Goal: Task Accomplishment & Management: Use online tool/utility

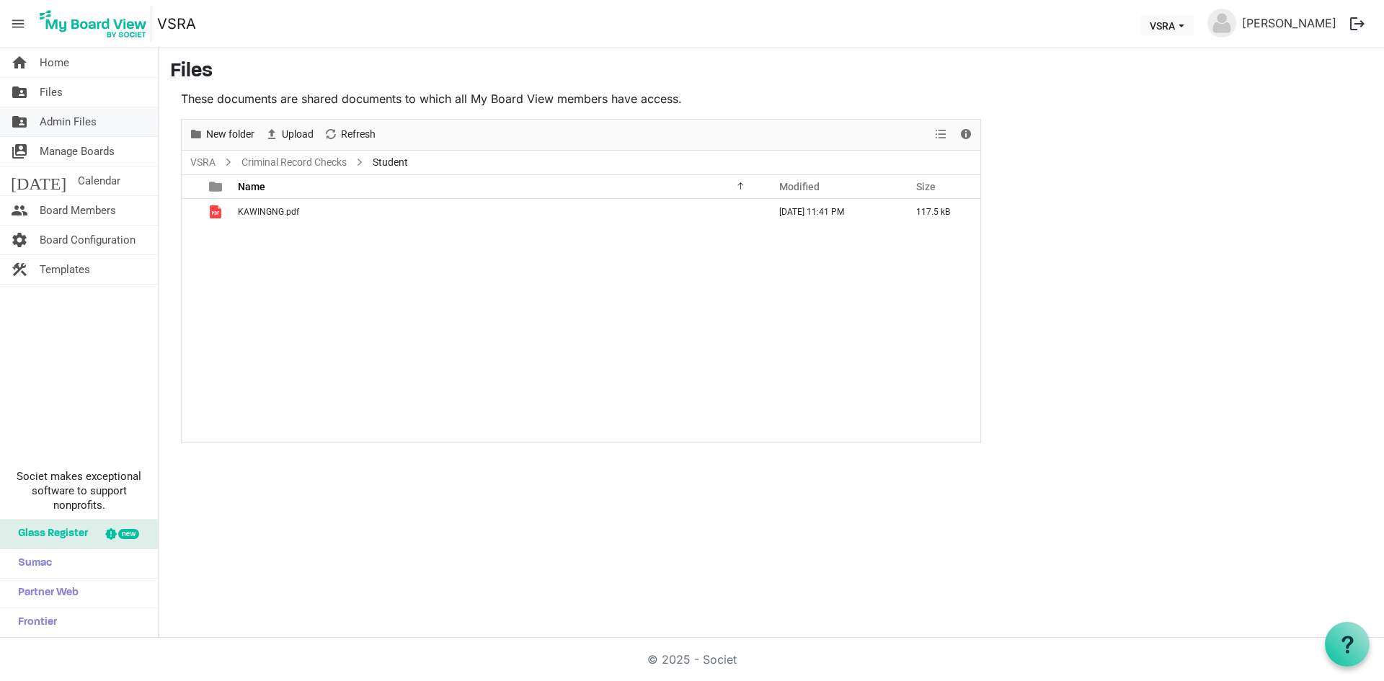
click at [88, 126] on span "Admin Files" at bounding box center [68, 121] width 57 height 29
click at [88, 125] on span "Admin Files" at bounding box center [68, 121] width 57 height 29
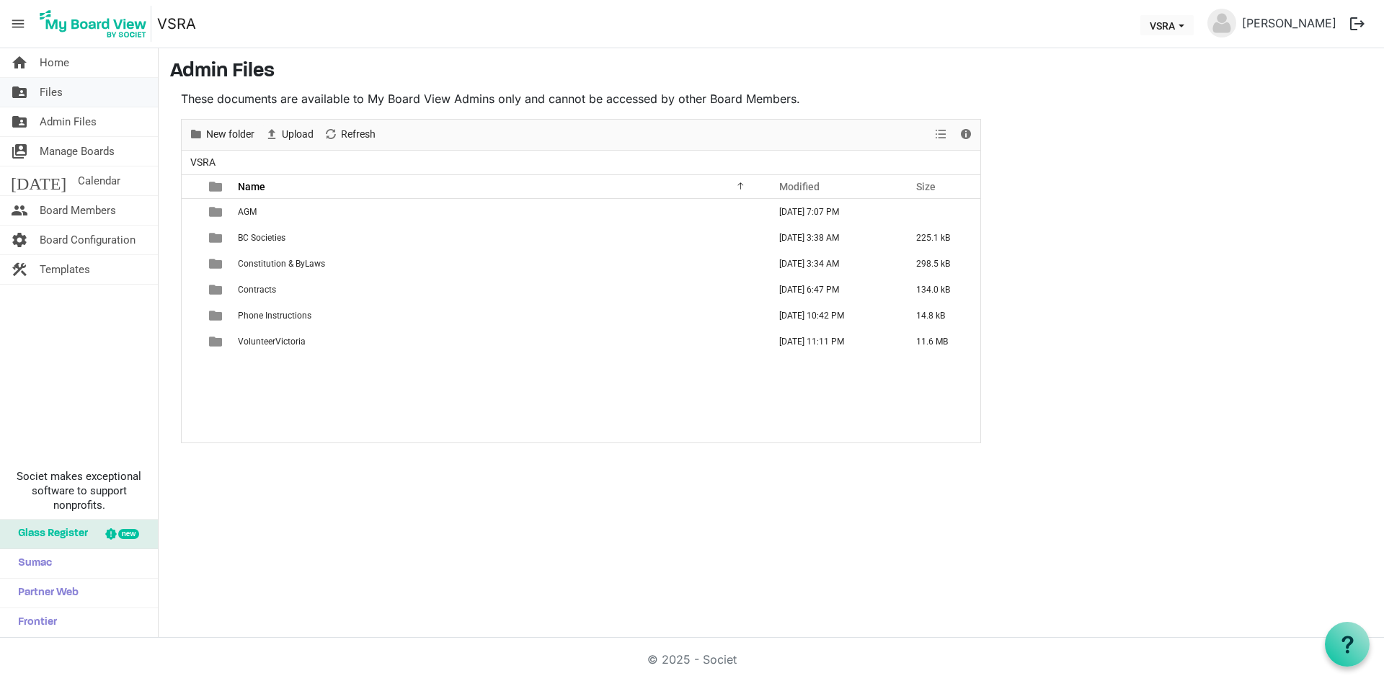
click at [75, 100] on link "folder_shared Files" at bounding box center [79, 92] width 158 height 29
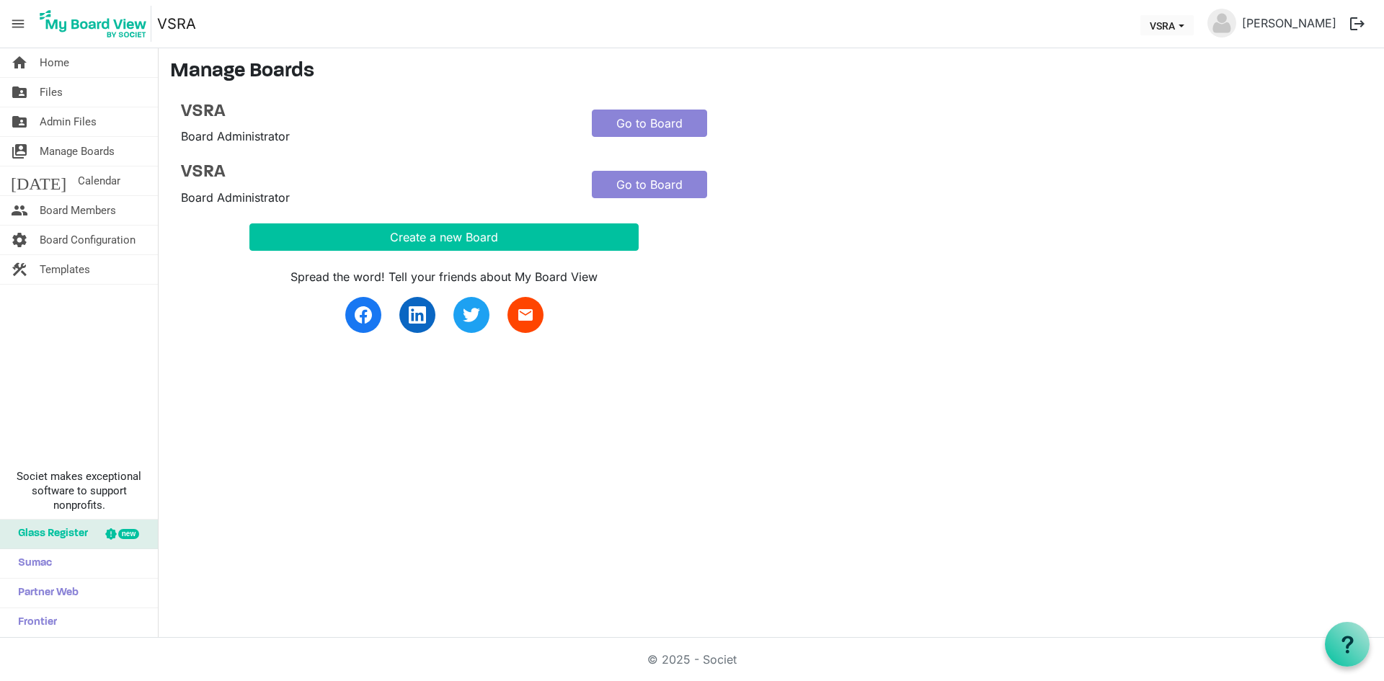
drag, startPoint x: 564, startPoint y: 123, endPoint x: 551, endPoint y: 152, distance: 32.3
drag, startPoint x: 551, startPoint y: 152, endPoint x: 758, endPoint y: 136, distance: 207.5
click at [758, 136] on div "VSRA Board Administrator Go to Board" at bounding box center [581, 124] width 822 height 44
click at [662, 188] on link "Go to Board" at bounding box center [649, 184] width 115 height 27
click at [662, 187] on link "Go to Board" at bounding box center [649, 184] width 115 height 27
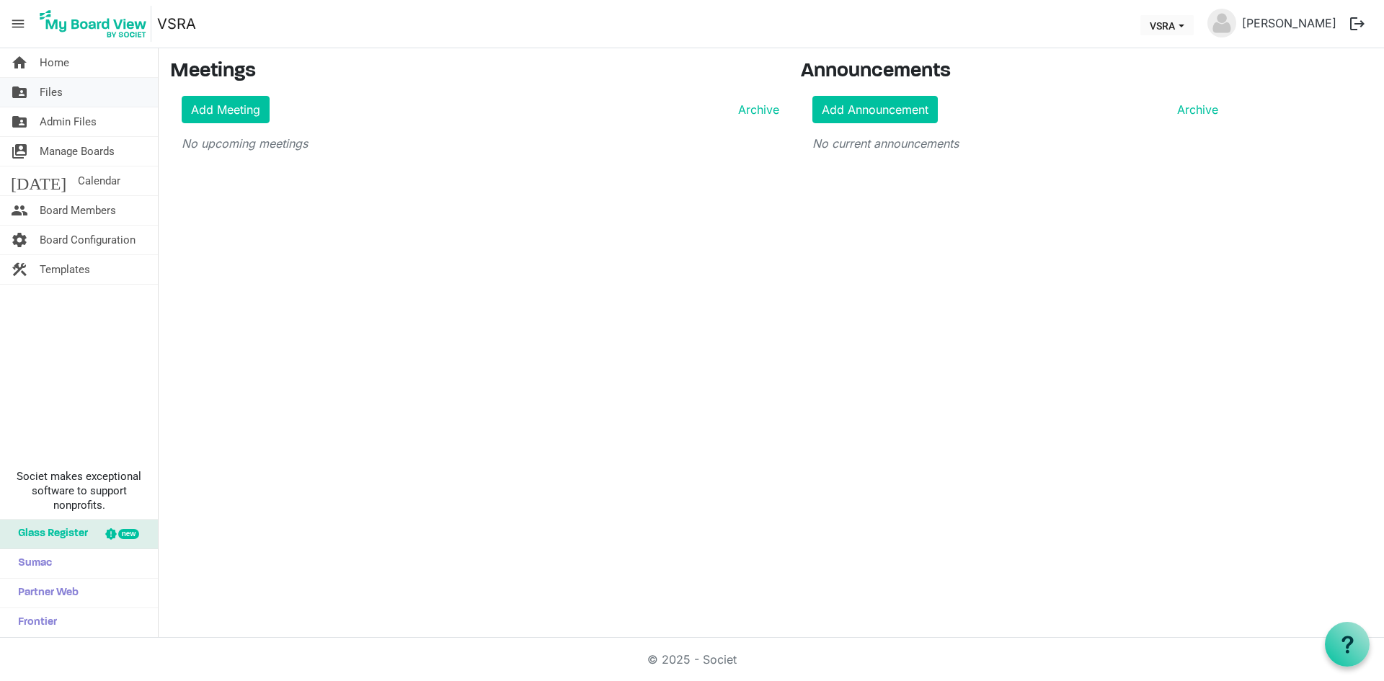
click at [73, 93] on link "folder_shared Files" at bounding box center [79, 92] width 158 height 29
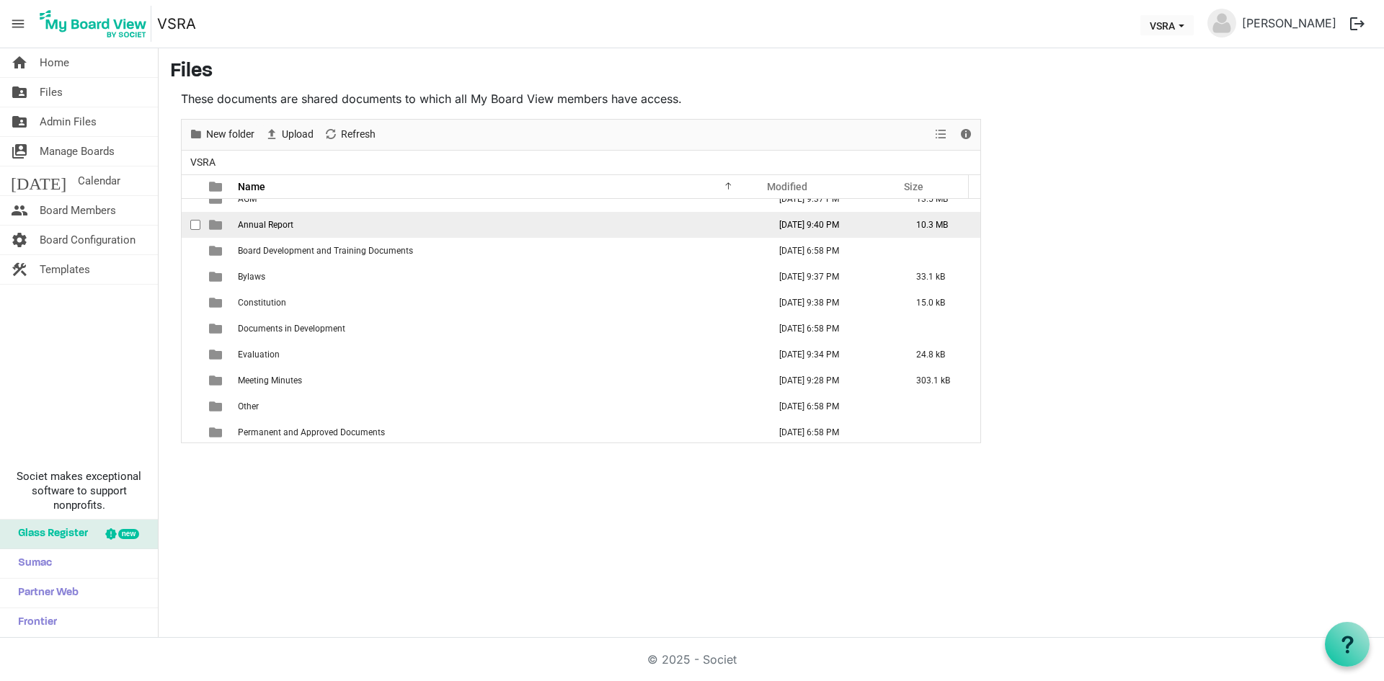
scroll to position [16, 0]
click at [86, 92] on link "folder_shared Files" at bounding box center [79, 92] width 158 height 29
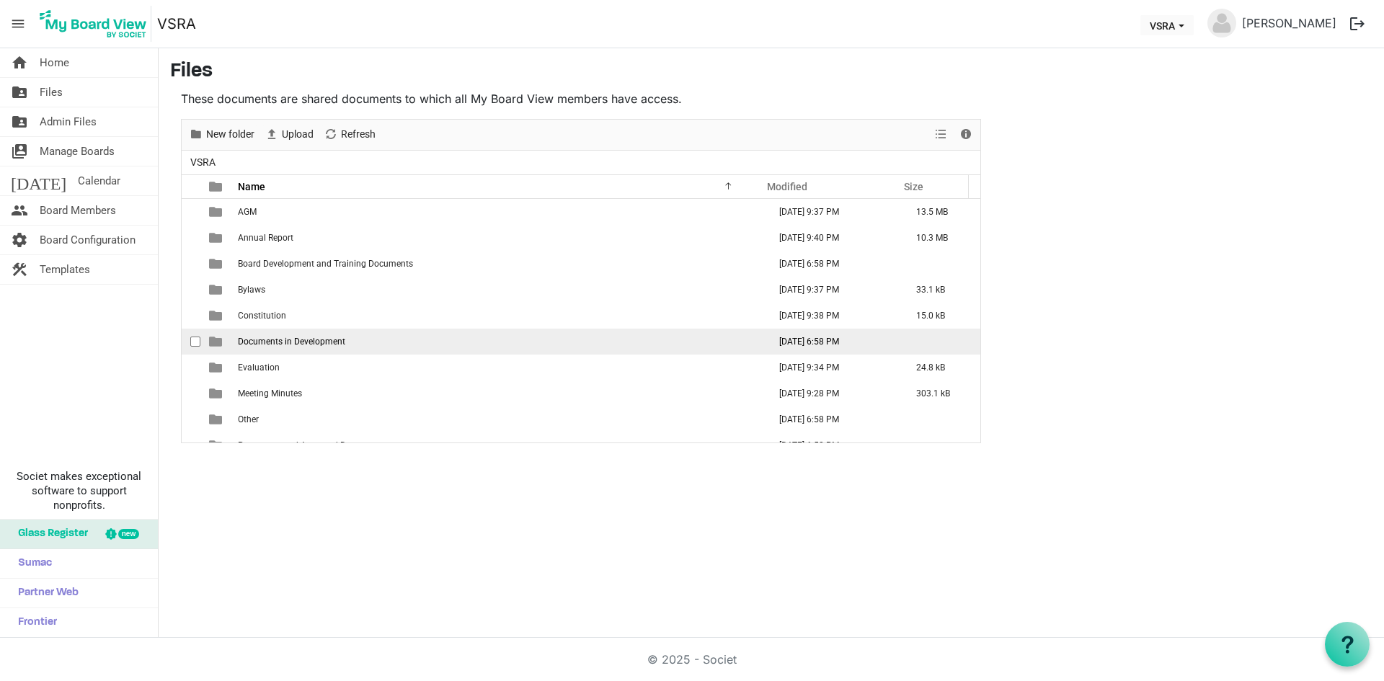
scroll to position [16, 0]
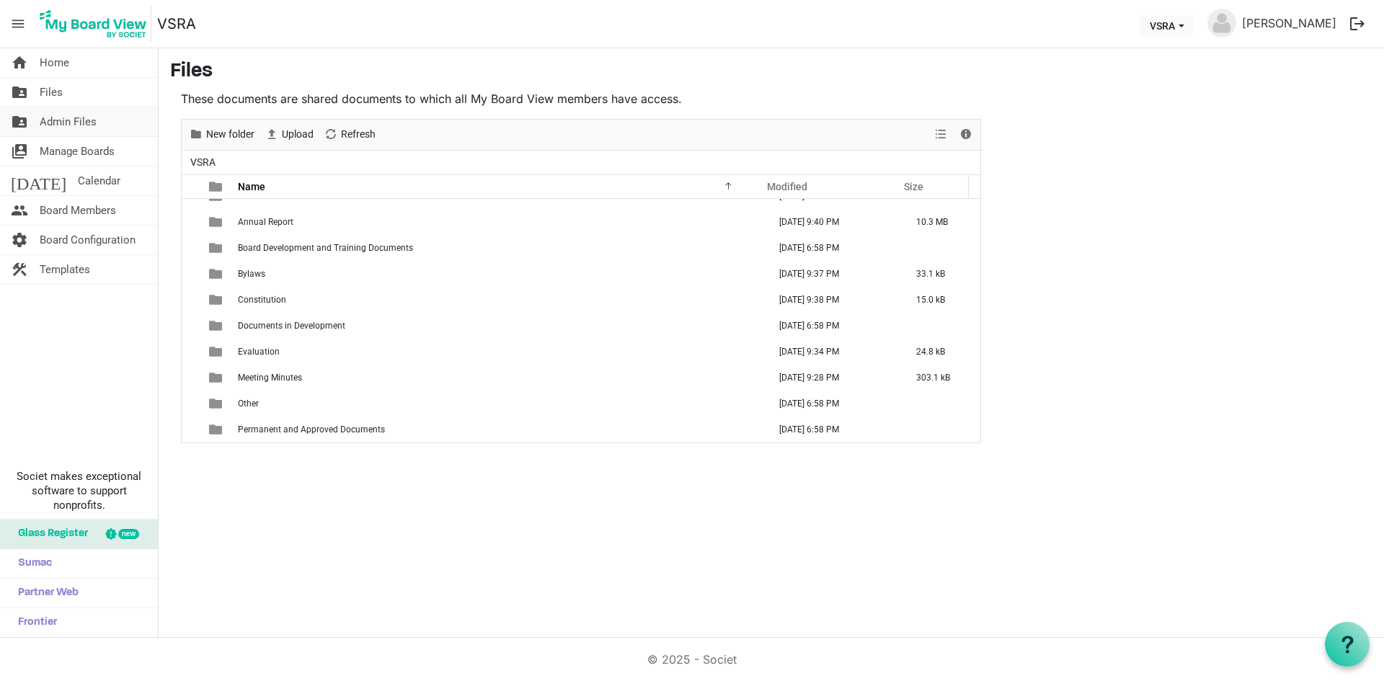
click at [107, 123] on link "folder_shared Admin Files" at bounding box center [79, 121] width 158 height 29
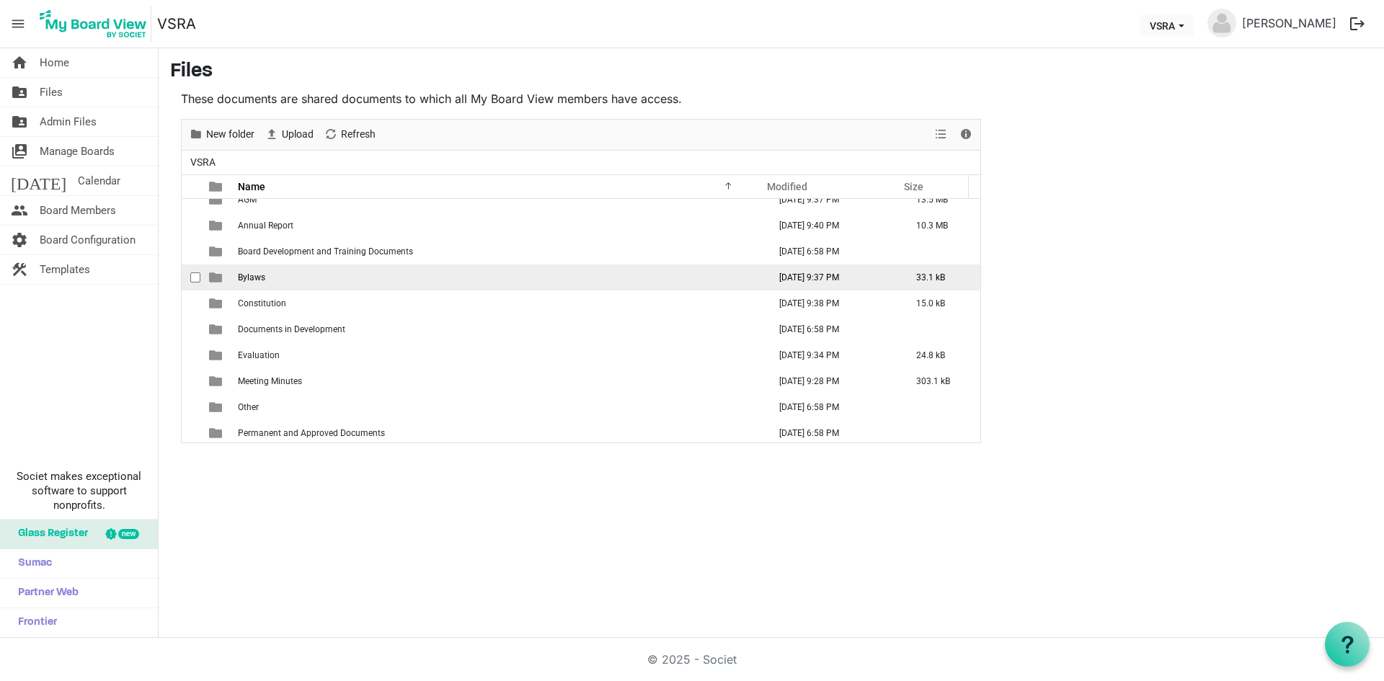
scroll to position [16, 0]
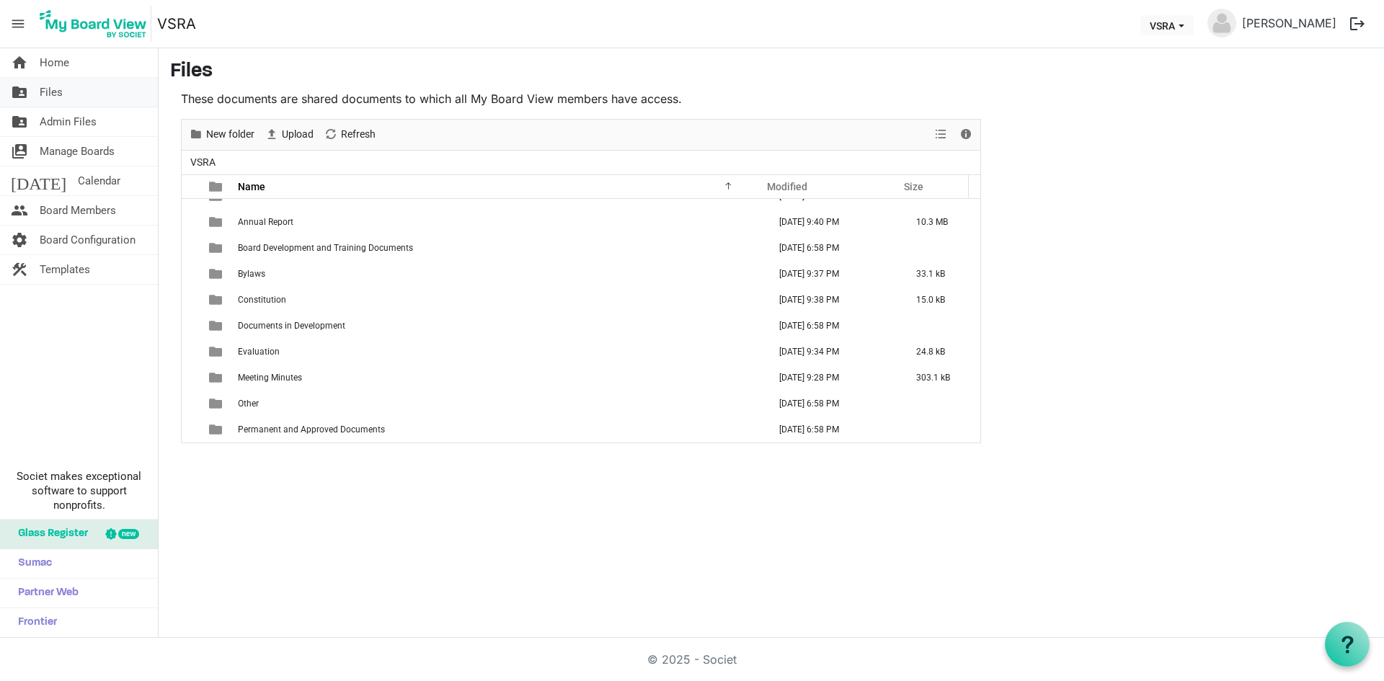
click at [52, 91] on span "Files" at bounding box center [51, 92] width 23 height 29
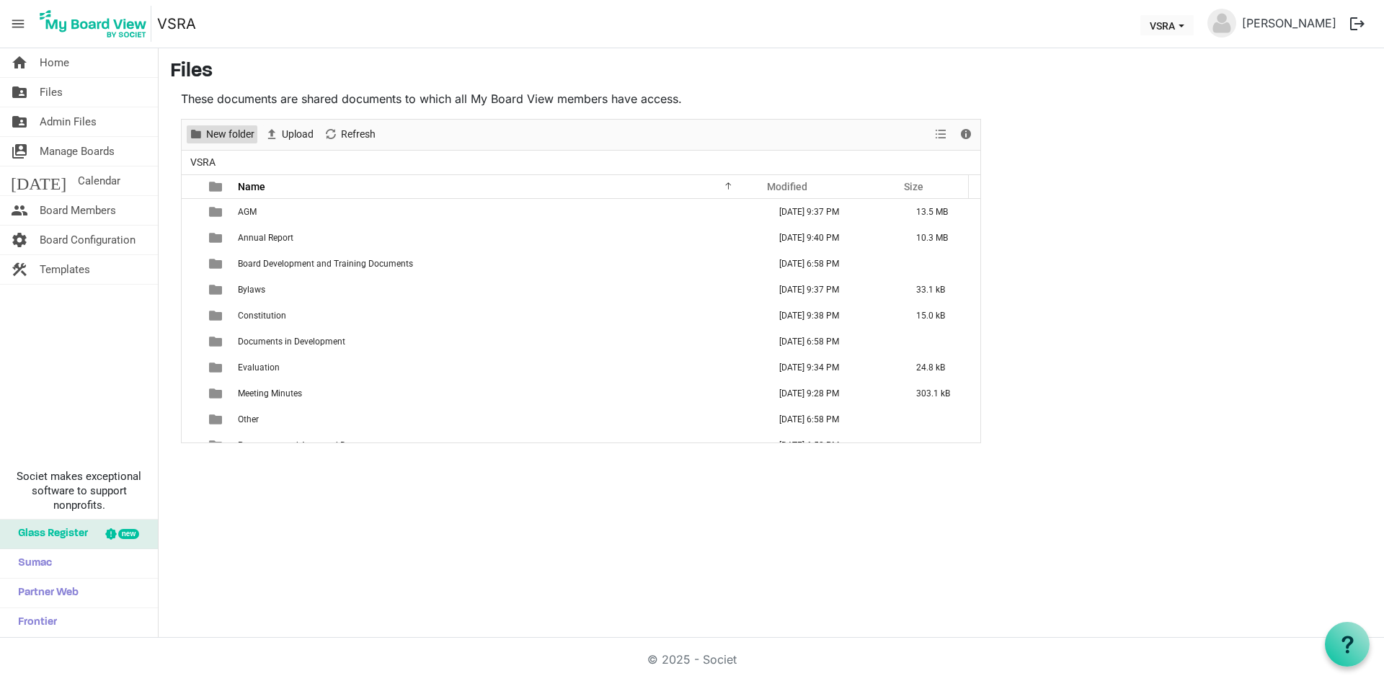
click at [224, 130] on span "New folder" at bounding box center [230, 134] width 51 height 18
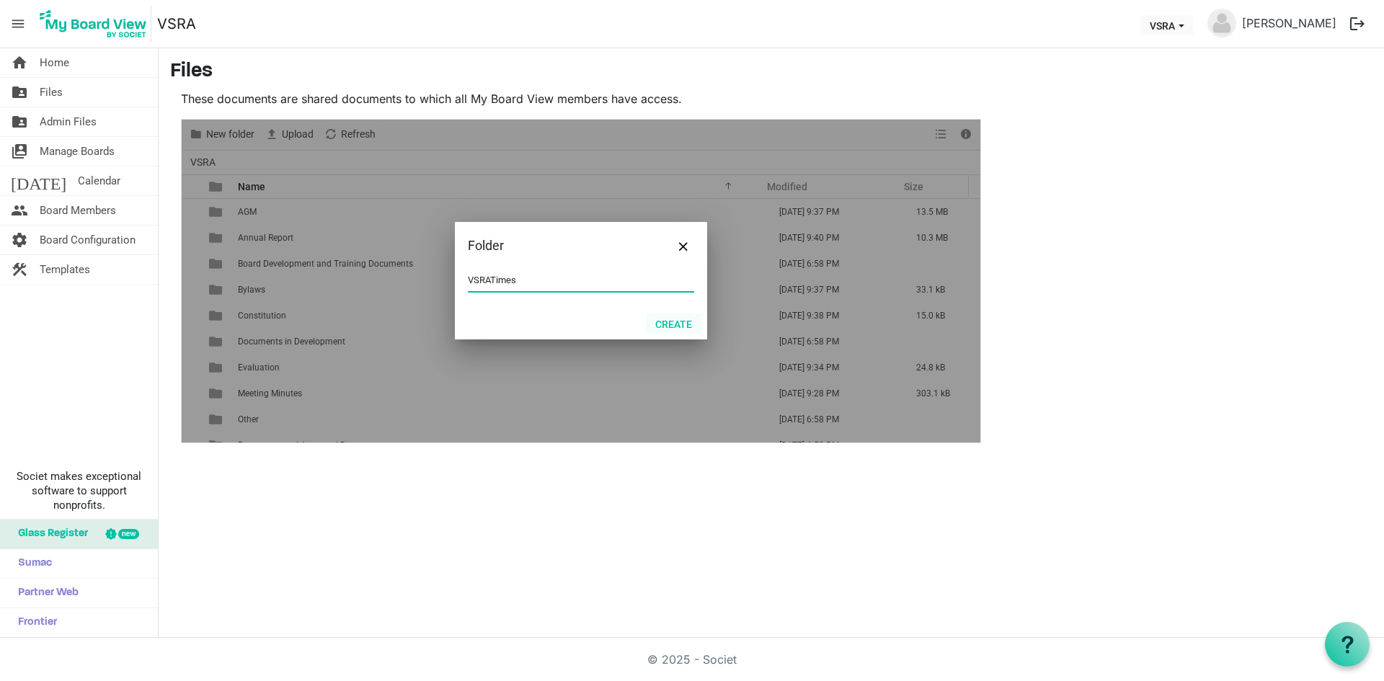
type input "VSRATimes"
click at [673, 324] on button "Create" at bounding box center [674, 324] width 56 height 20
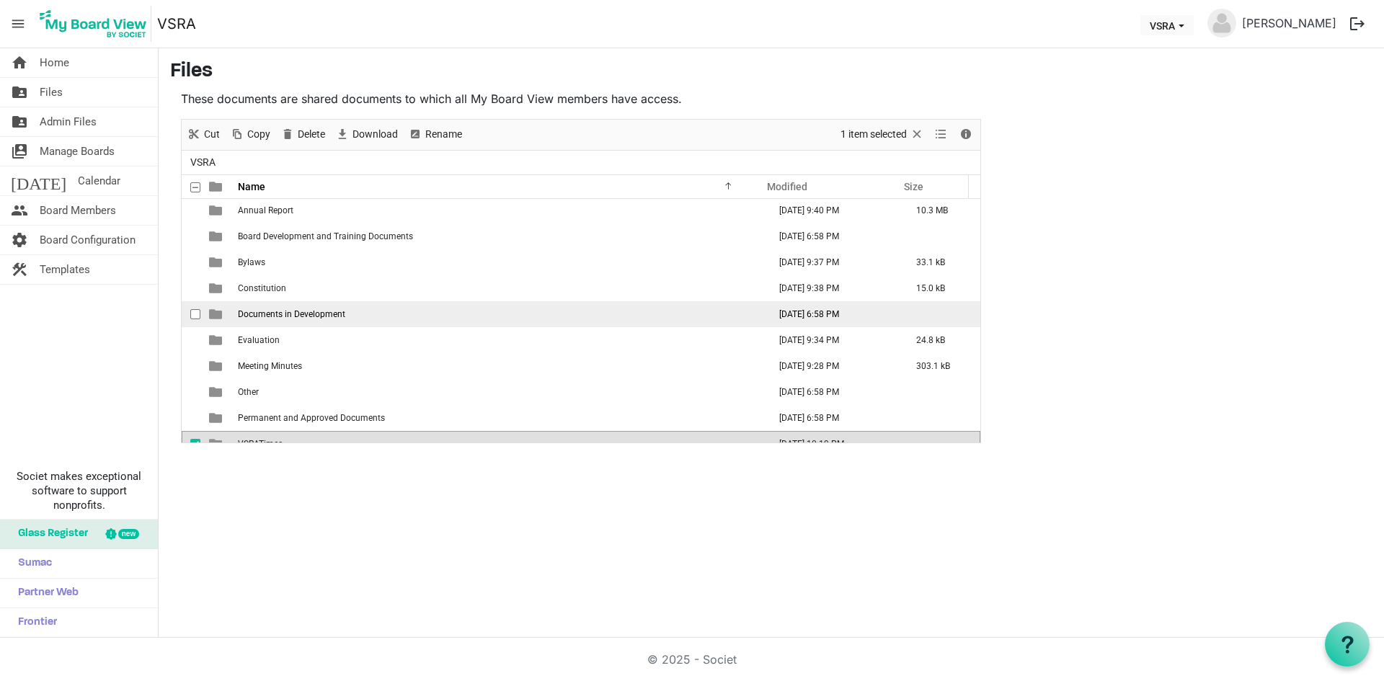
scroll to position [42, 0]
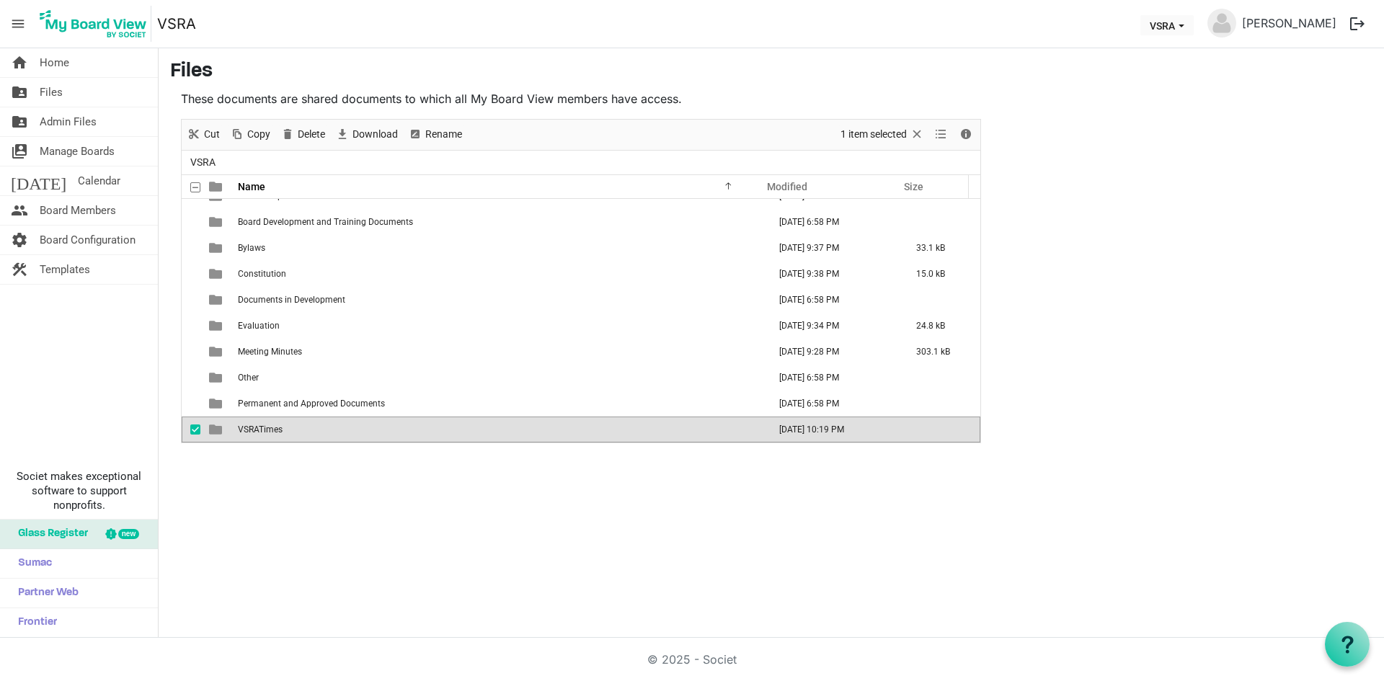
click at [481, 432] on td "VSRATimes" at bounding box center [499, 430] width 531 height 26
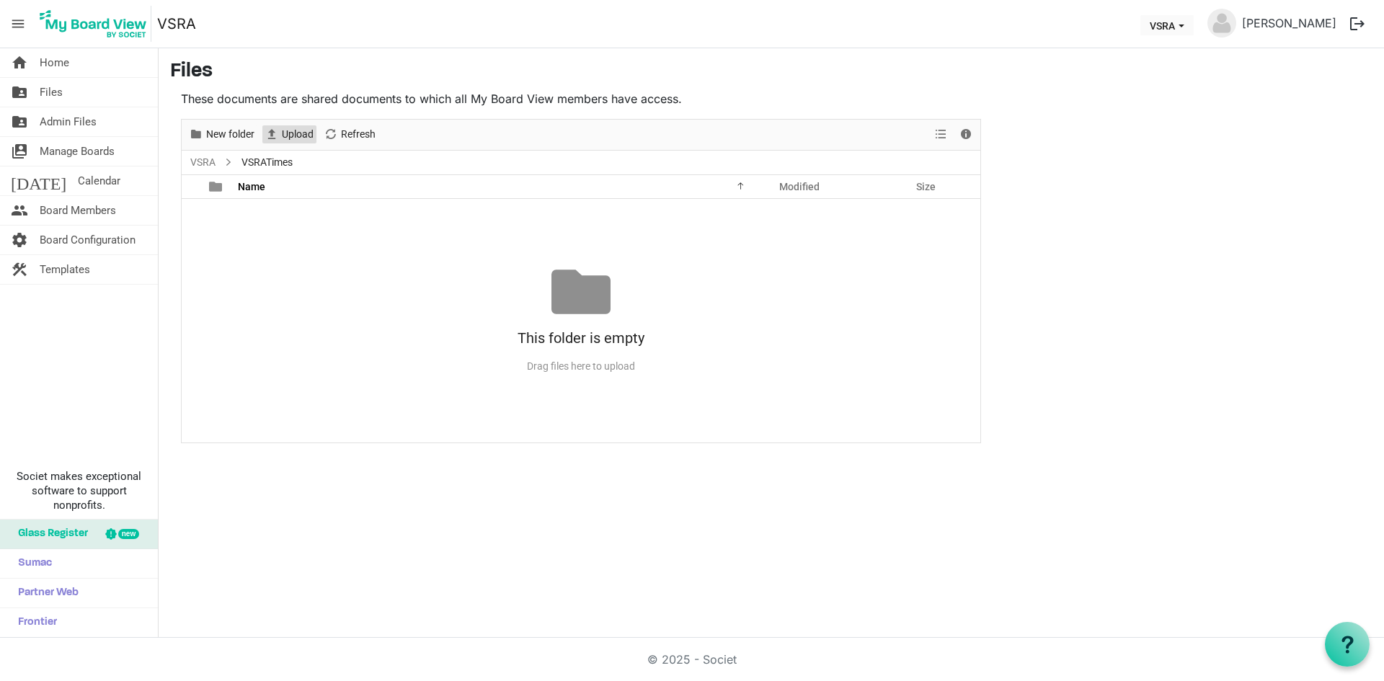
click at [293, 134] on span "Upload" at bounding box center [297, 134] width 35 height 18
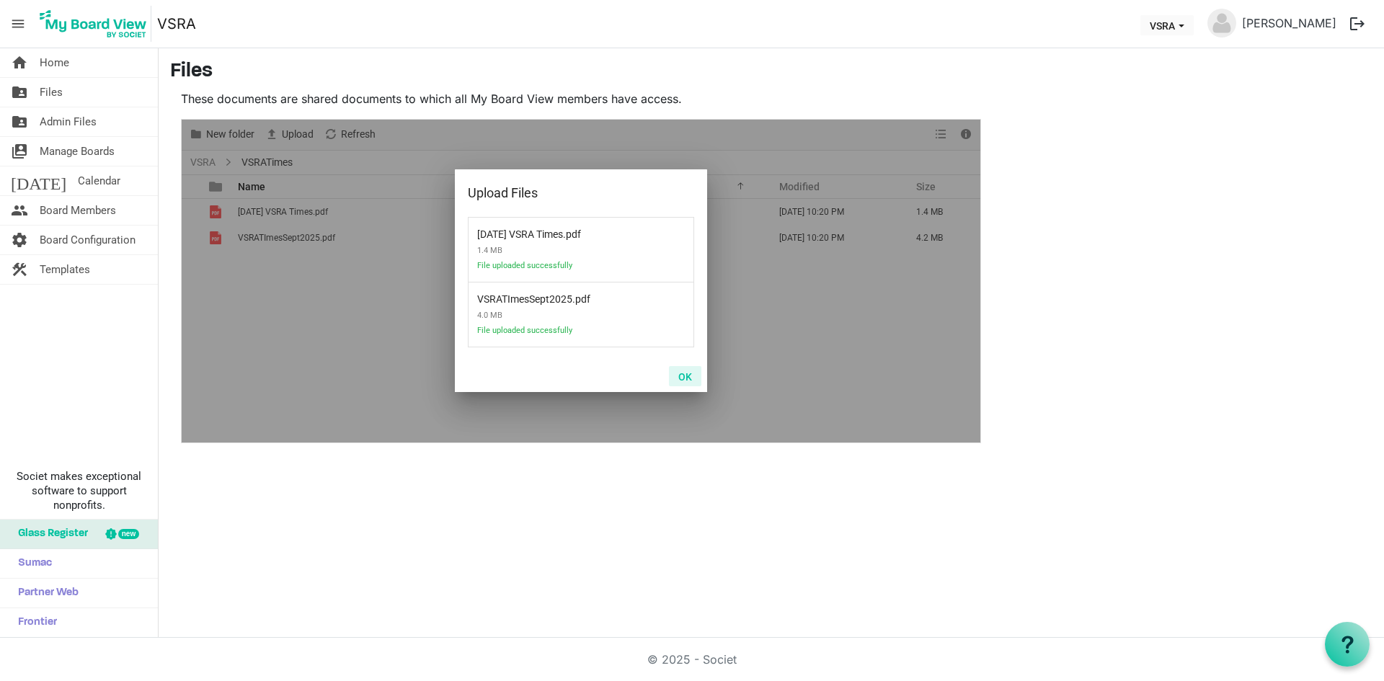
click at [686, 377] on button "OK" at bounding box center [685, 376] width 32 height 20
